Goal: Transaction & Acquisition: Subscribe to service/newsletter

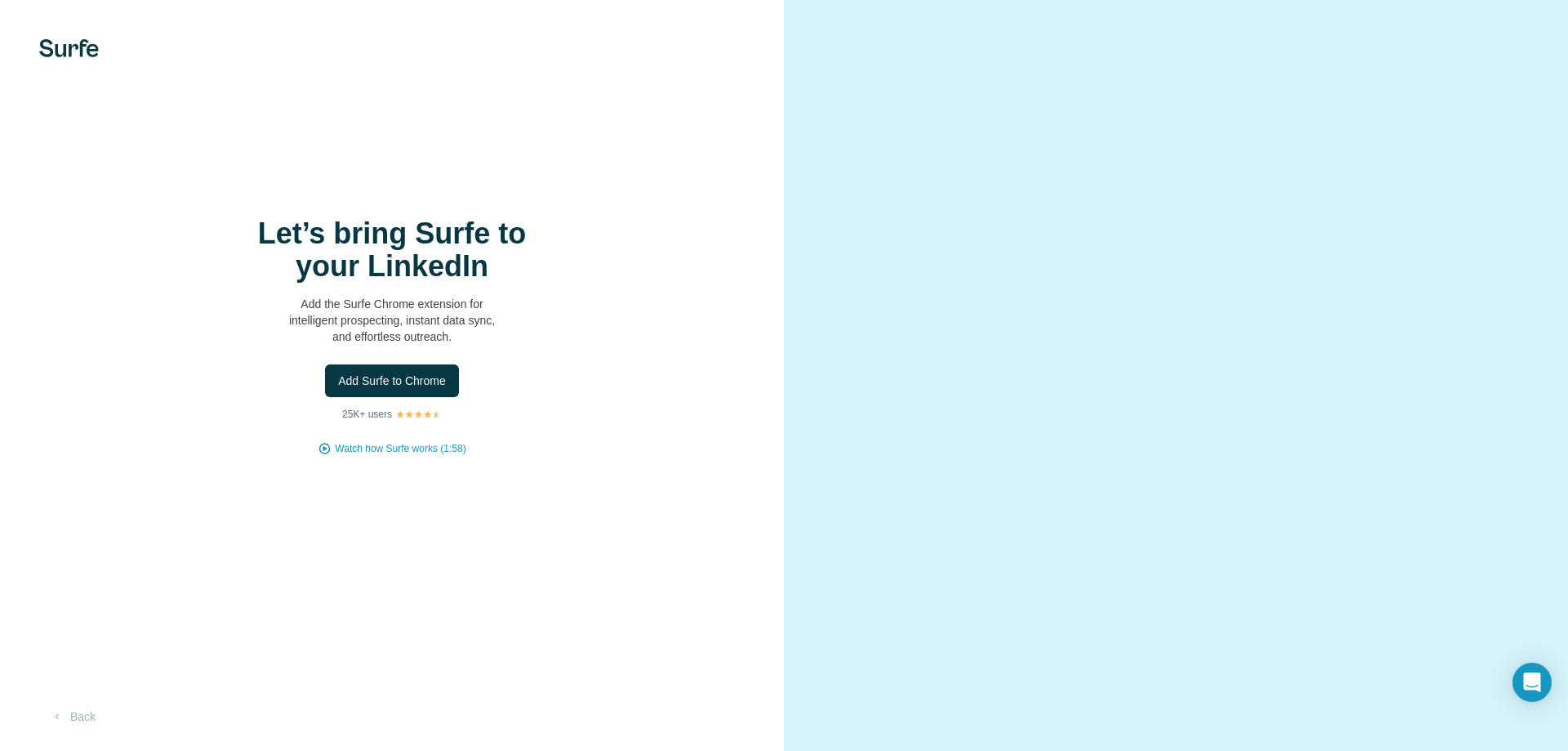
click at [424, 382] on span "Add Surfe to Chrome" at bounding box center [392, 380] width 108 height 17
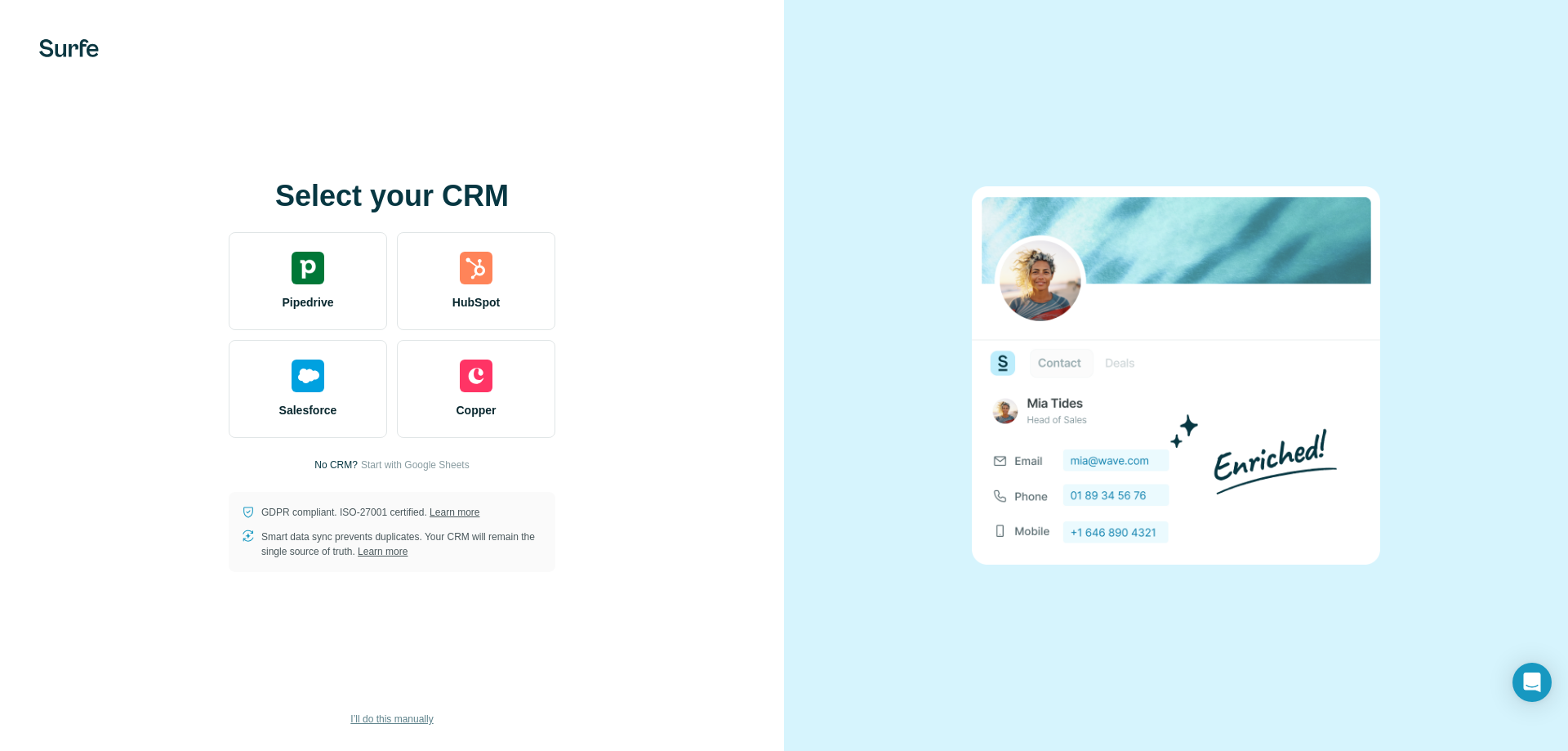
click at [387, 724] on span "I’ll do this manually" at bounding box center [392, 719] width 83 height 15
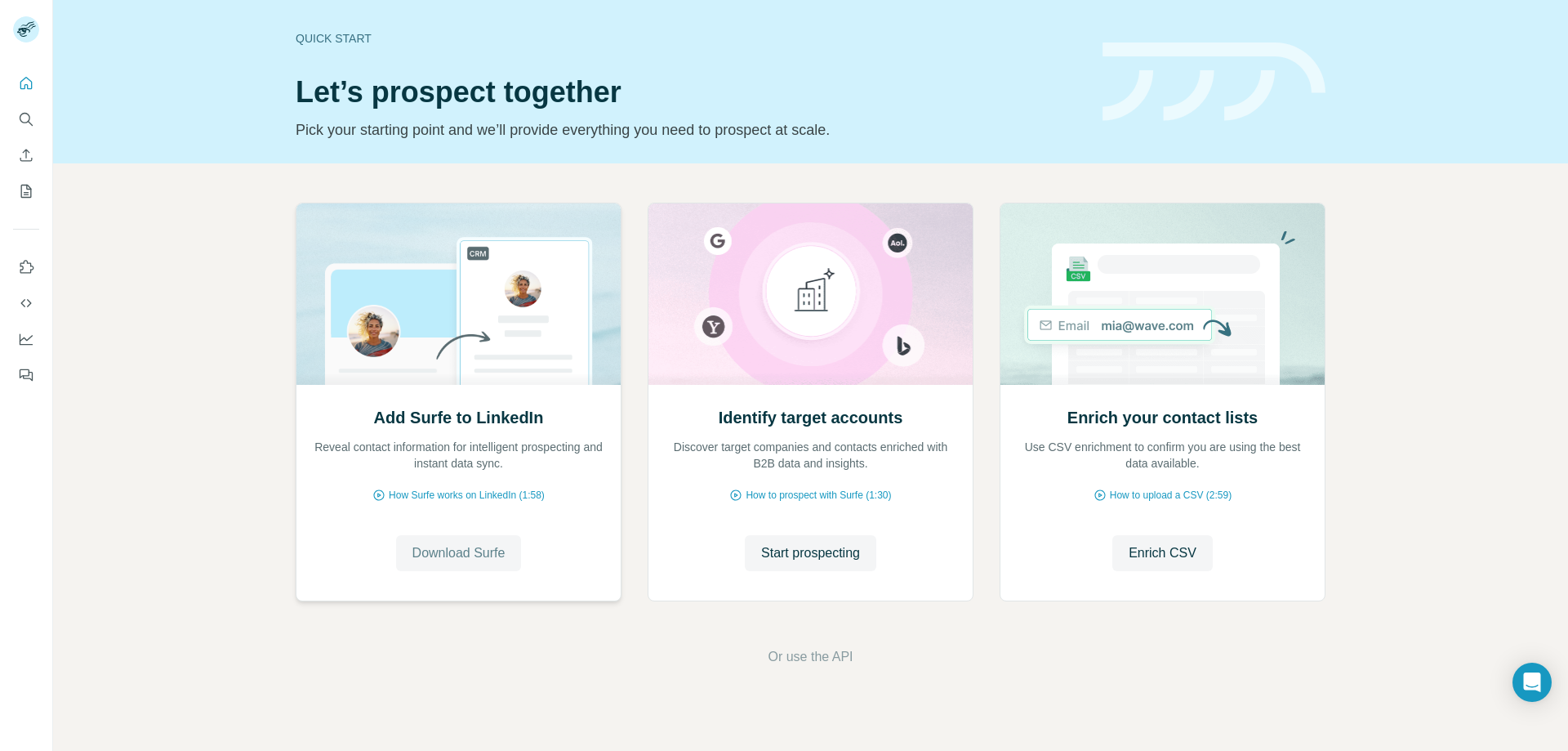
click at [497, 555] on span "Download Surfe" at bounding box center [459, 553] width 93 height 20
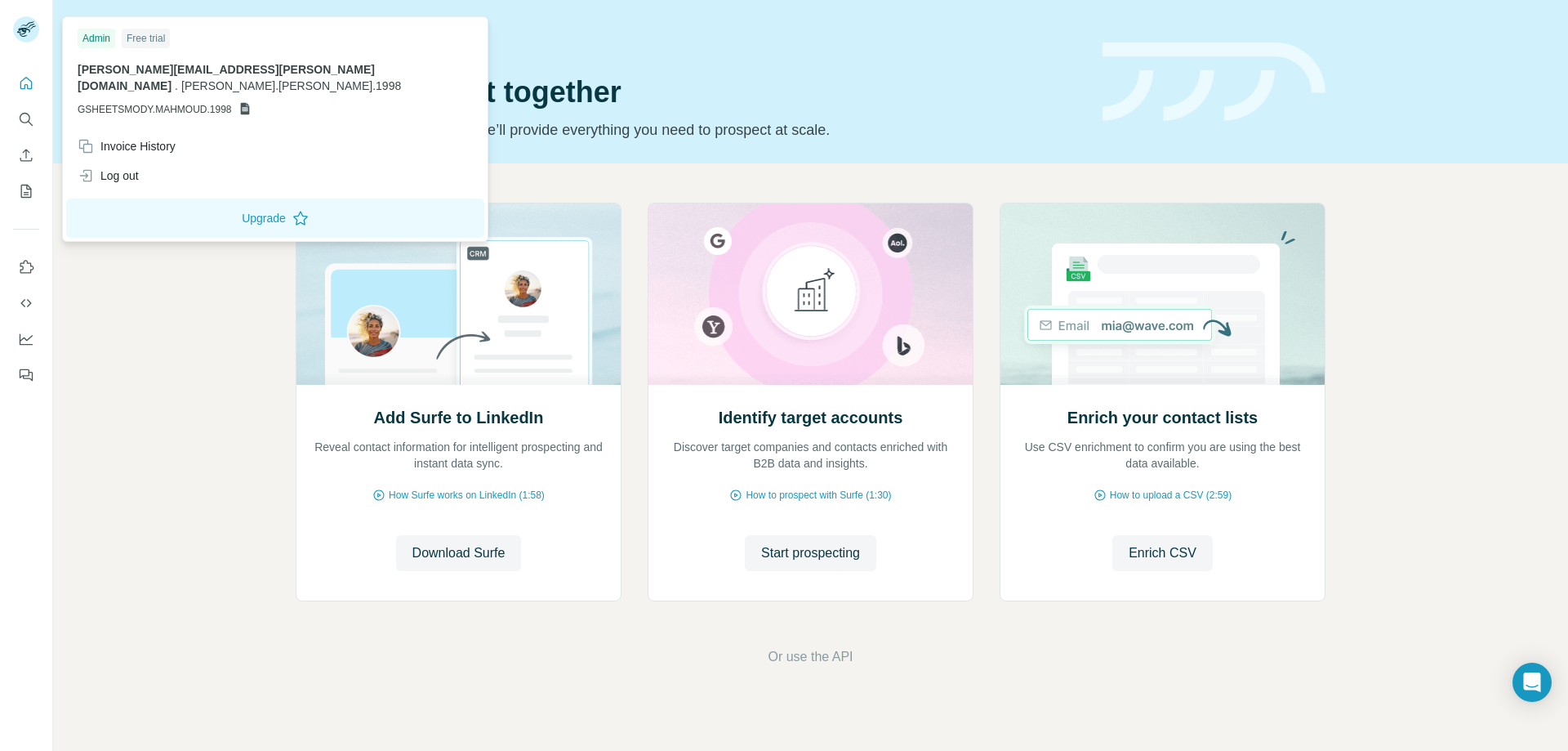
click at [29, 24] on rect at bounding box center [26, 29] width 27 height 27
click at [107, 37] on div "Admin" at bounding box center [96, 38] width 37 height 20
click at [136, 38] on div "Free trial" at bounding box center [145, 38] width 48 height 20
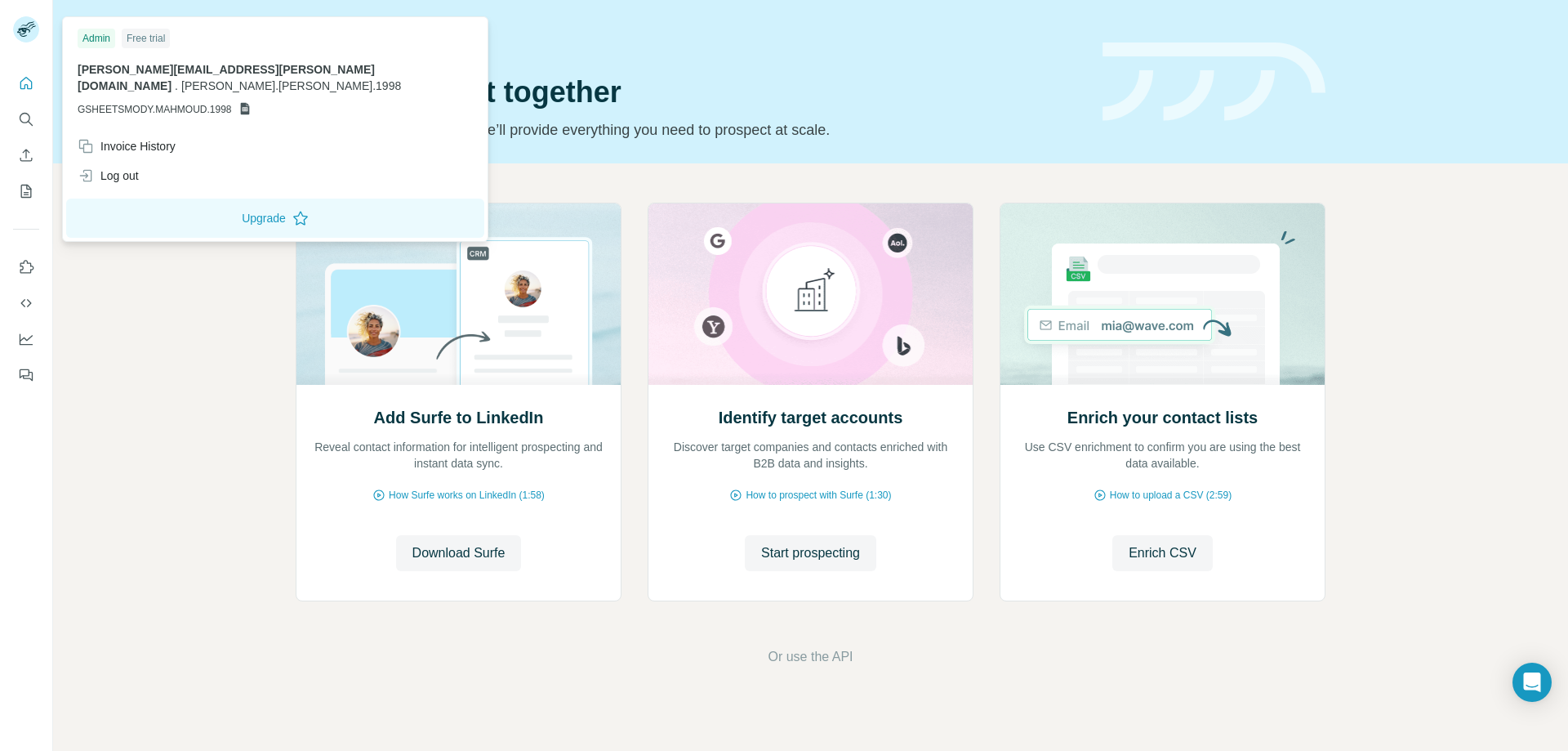
click at [165, 83] on div "mody.mahmoud.1998@gmail.com . mody.mahmoud.1998 GSHEETSMODY.MAHMOUD.1998" at bounding box center [275, 88] width 395 height 56
click at [16, 80] on button "Quick start" at bounding box center [26, 84] width 27 height 29
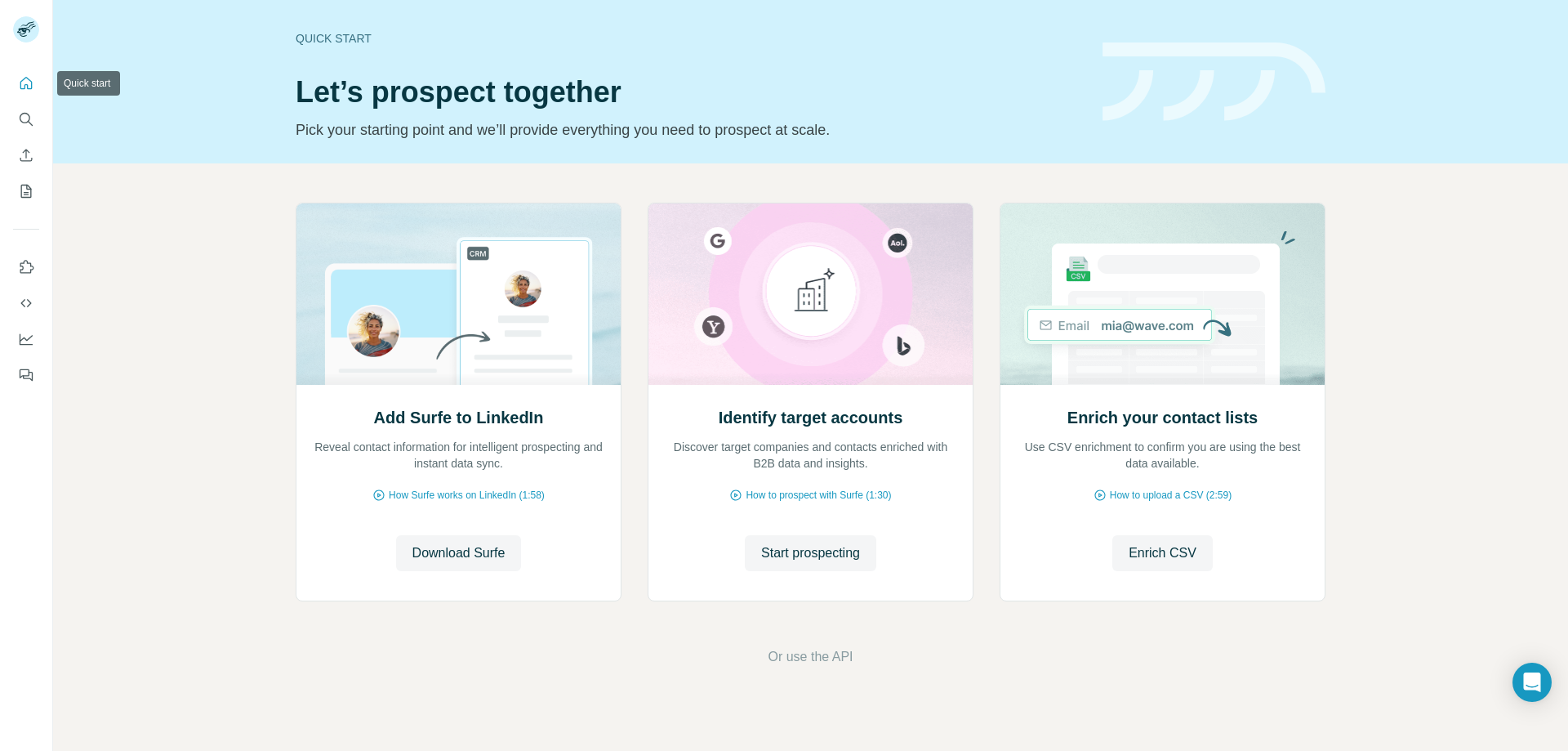
click at [16, 80] on button "Quick start" at bounding box center [26, 84] width 27 height 29
click at [22, 113] on icon "Search" at bounding box center [26, 119] width 17 height 17
click at [27, 144] on button "Enrich CSV" at bounding box center [26, 155] width 27 height 29
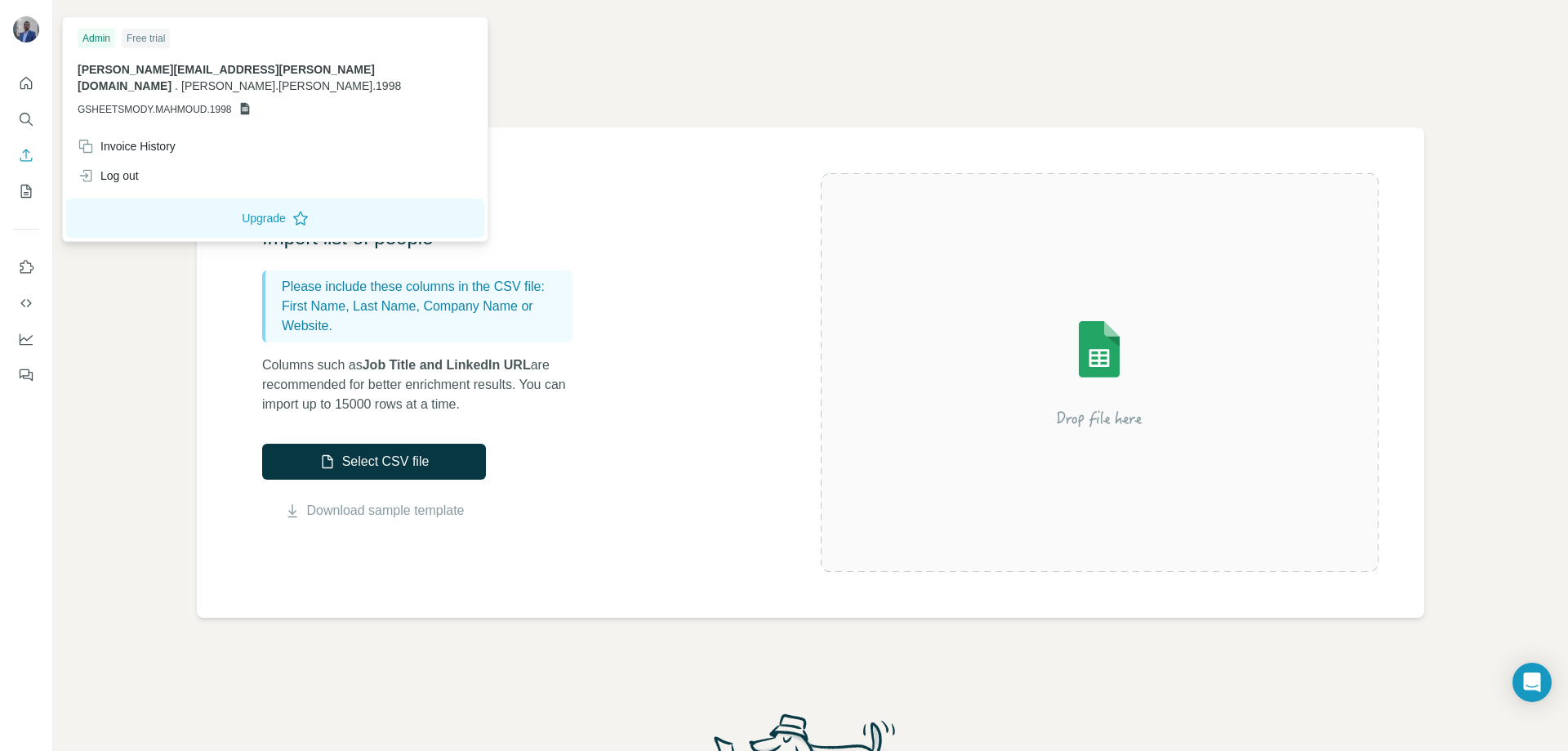
click at [34, 34] on img at bounding box center [26, 29] width 27 height 27
click at [182, 70] on span "mody.mahmoud.1998@gmail.com" at bounding box center [226, 78] width 298 height 29
click at [242, 103] on icon at bounding box center [244, 109] width 9 height 12
click at [150, 161] on div "Log out" at bounding box center [275, 176] width 415 height 29
